Goal: Entertainment & Leisure: Consume media (video, audio)

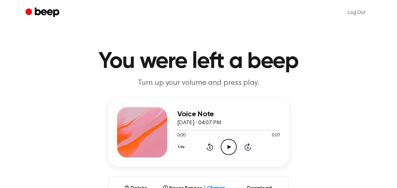
click at [229, 145] on icon at bounding box center [229, 147] width 3 height 4
click at [229, 145] on icon "Play Audio" at bounding box center [229, 147] width 16 height 16
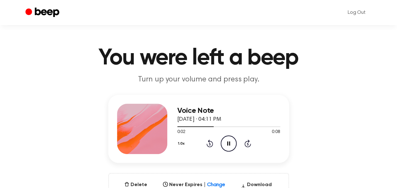
scroll to position [3, 0]
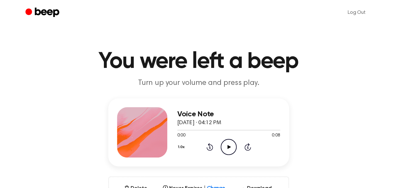
click at [231, 145] on icon "Play Audio" at bounding box center [229, 147] width 16 height 16
click at [227, 145] on icon "Play Audio" at bounding box center [229, 147] width 16 height 16
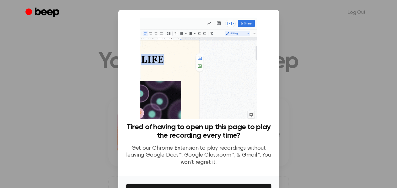
click at [308, 45] on div at bounding box center [198, 94] width 397 height 188
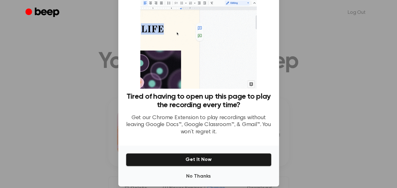
scroll to position [31, 0]
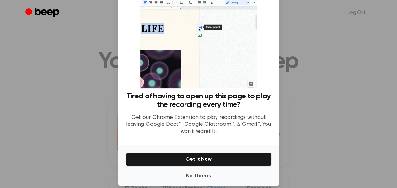
click at [287, 122] on div at bounding box center [198, 94] width 397 height 188
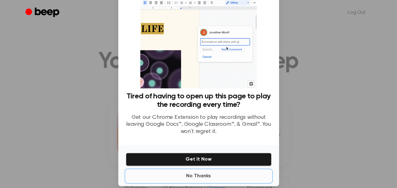
click at [201, 176] on button "No Thanks" at bounding box center [199, 175] width 146 height 13
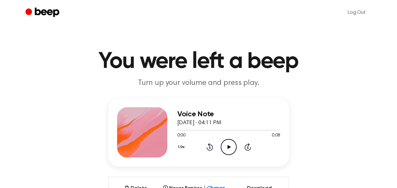
click at [229, 146] on icon at bounding box center [229, 147] width 3 height 4
click at [223, 144] on icon "Play Audio" at bounding box center [229, 147] width 16 height 16
click at [232, 150] on icon "Play Audio" at bounding box center [229, 147] width 16 height 16
click at [228, 147] on icon at bounding box center [229, 147] width 3 height 4
